Goal: Task Accomplishment & Management: Manage account settings

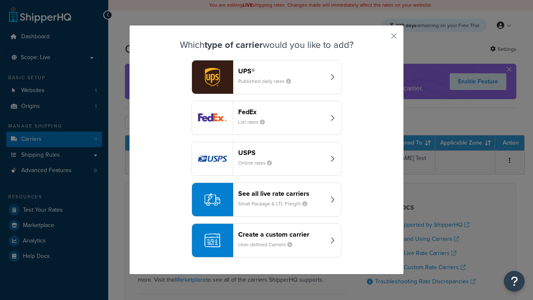
click at [281, 112] on header "FedEx" at bounding box center [281, 112] width 87 height 8
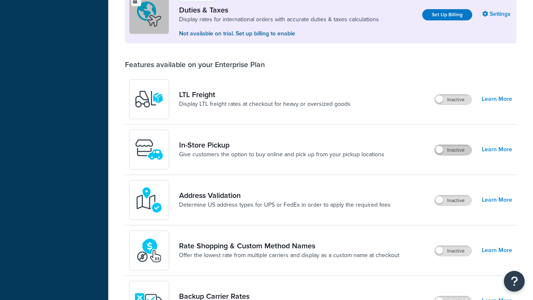
scroll to position [270, 0]
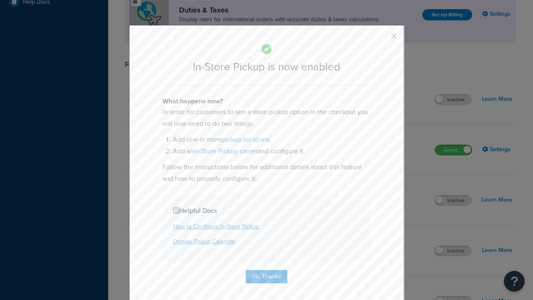
click at [381, 39] on button "button" at bounding box center [381, 39] width 2 height 2
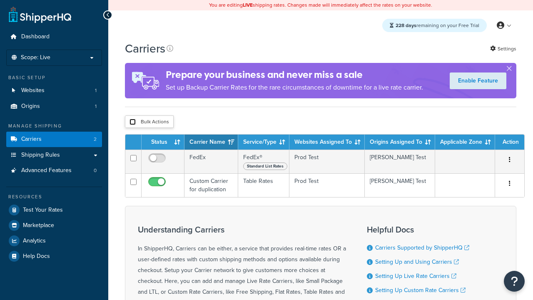
click at [132, 122] on input "checkbox" at bounding box center [132, 122] width 6 height 6
checkbox input "true"
click at [0, 0] on button "Delete" at bounding box center [0, 0] width 0 height 0
